Goal: Complete application form

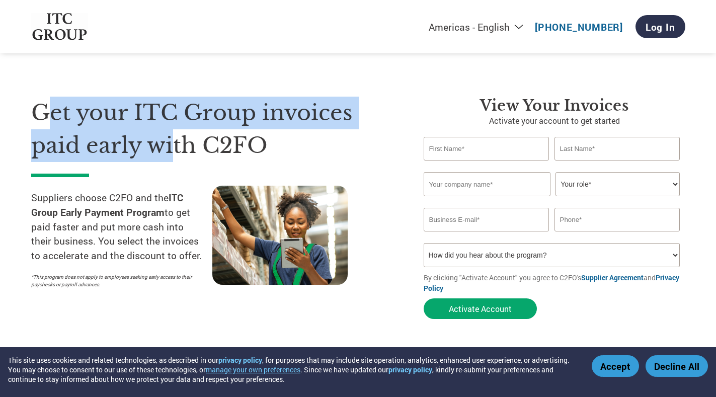
drag, startPoint x: 54, startPoint y: 110, endPoint x: 169, endPoint y: 143, distance: 119.6
click at [169, 143] on h1 "Get your ITC Group invoices paid early with C2FO" at bounding box center [212, 129] width 362 height 65
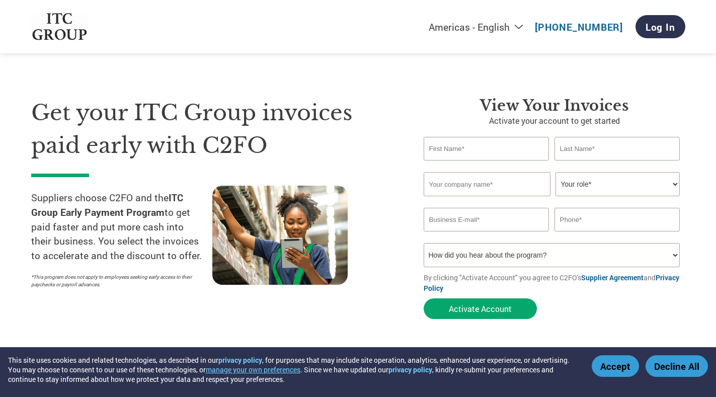
click at [436, 151] on input "text" at bounding box center [487, 149] width 126 height 24
type input "subhratim"
type input "[PERSON_NAME]"
type input "SB ENTERPRISE"
click at [646, 184] on select "Your role* CFO Controller Credit Manager Finance Director Treasurer CEO Preside…" at bounding box center [617, 184] width 124 height 24
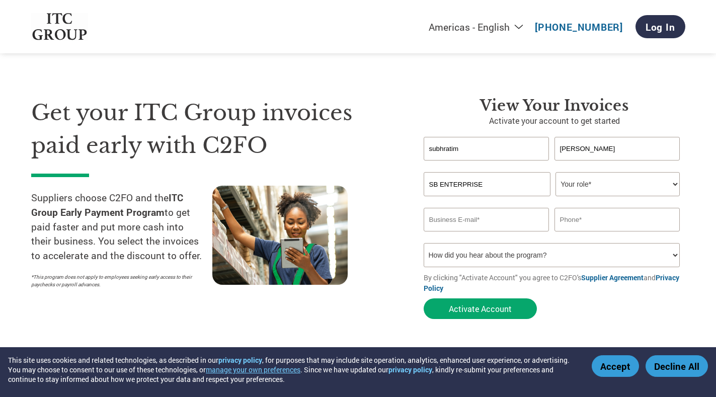
select select "OWNER_FOUNDER"
click at [555, 172] on select "Your role* CFO Controller Credit Manager Finance Director Treasurer CEO Preside…" at bounding box center [617, 184] width 124 height 24
click at [462, 220] on input "email" at bounding box center [487, 220] width 126 height 24
type input "[EMAIL_ADDRESS][DOMAIN_NAME]"
type input "7005309638"
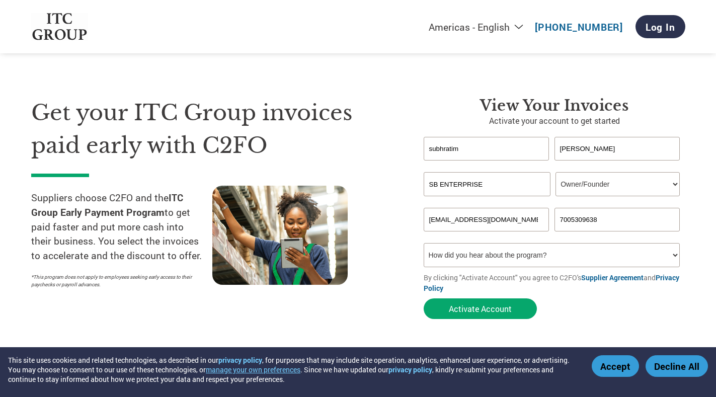
click at [537, 254] on select "How did you hear about the program? Received a letter Email Social Media Online…" at bounding box center [552, 255] width 257 height 24
select select "Email"
click at [424, 243] on select "How did you hear about the program? Received a letter Email Social Media Online…" at bounding box center [552, 255] width 257 height 24
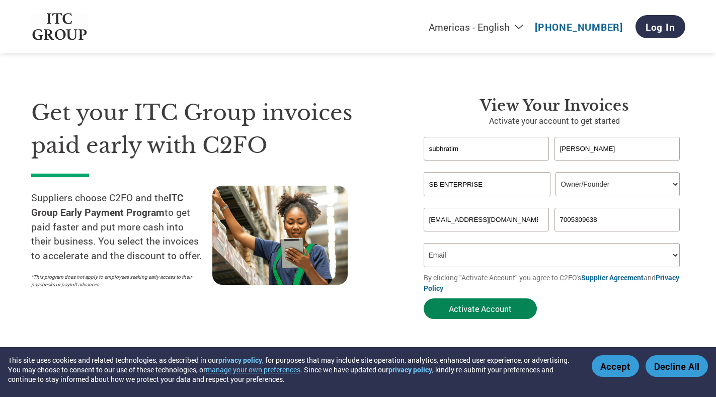
click at [480, 309] on button "Activate Account" at bounding box center [480, 308] width 113 height 21
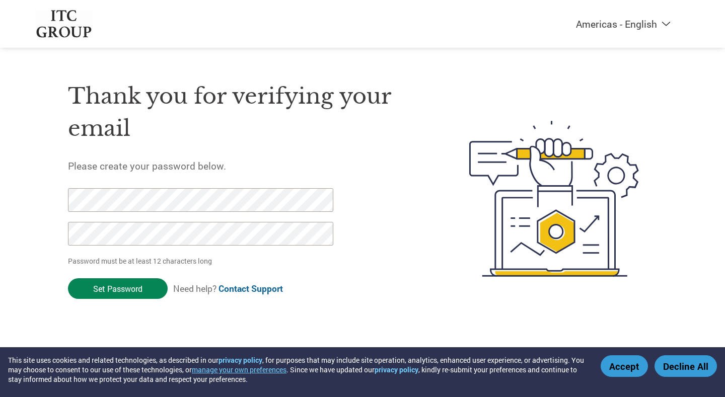
click at [122, 286] on input "Set Password" at bounding box center [118, 288] width 100 height 21
